Goal: Task Accomplishment & Management: Manage account settings

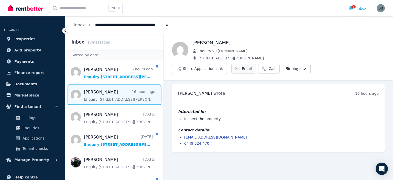
click at [243, 71] on span "Email" at bounding box center [247, 68] width 10 height 5
click at [185, 137] on link "ravjeetkaur01112002@gmail.com" at bounding box center [215, 137] width 63 height 4
click at [192, 138] on link "ravjeetkaur01112002@gmail.com" at bounding box center [215, 137] width 63 height 4
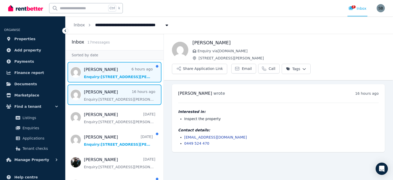
click at [120, 75] on span "Message list" at bounding box center [114, 72] width 98 height 20
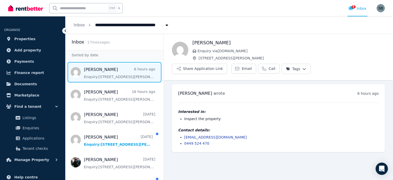
click at [300, 70] on html "**********" at bounding box center [196, 90] width 393 height 180
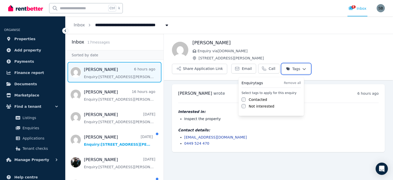
click at [300, 70] on html "**********" at bounding box center [196, 90] width 393 height 180
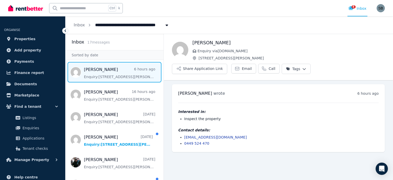
drag, startPoint x: 201, startPoint y: 135, endPoint x: 297, endPoint y: 120, distance: 96.3
click at [307, 126] on div "Interested in: Inspect the property Contact details: ravjeetkaur01112002@gmail.…" at bounding box center [278, 123] width 200 height 43
click at [242, 67] on span "Email" at bounding box center [247, 68] width 10 height 5
click at [18, 39] on span "Properties" at bounding box center [24, 39] width 21 height 6
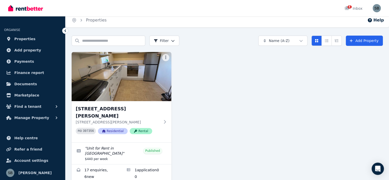
scroll to position [4, 0]
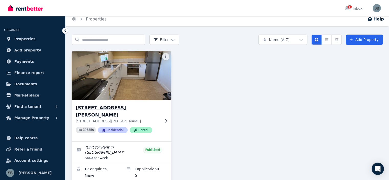
click at [98, 109] on h3 "Unit 1/22-24 Cromwell St, Battery Point" at bounding box center [118, 111] width 84 height 14
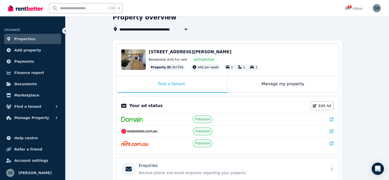
scroll to position [8, 0]
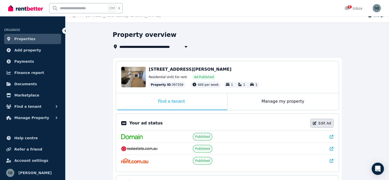
click at [322, 124] on link "Edit Ad" at bounding box center [321, 123] width 23 height 9
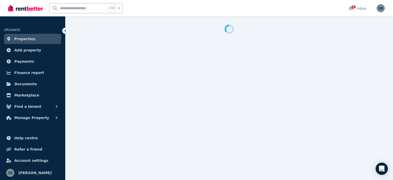
select select "**********"
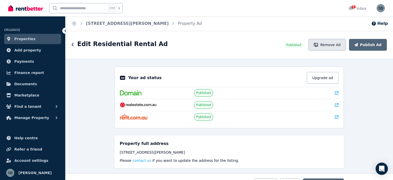
click at [336, 46] on button "Remove Ad" at bounding box center [327, 45] width 38 height 12
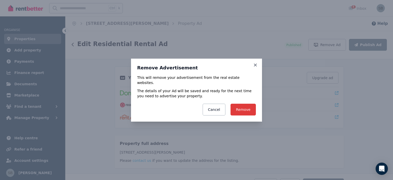
click at [238, 107] on button "Remove" at bounding box center [242, 110] width 25 height 12
